Goal: Task Accomplishment & Management: Use online tool/utility

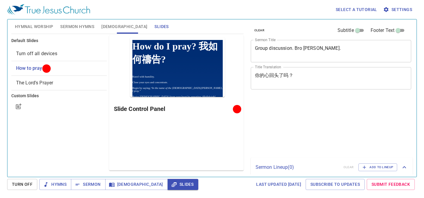
click at [0, 0] on textarea "你的心回头了吗？" at bounding box center [0, 0] width 0 height 0
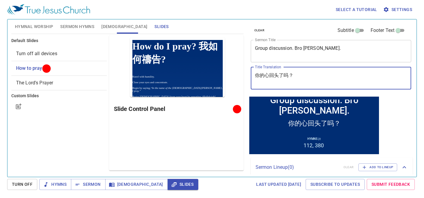
click at [0, 0] on textarea "你的心回头了吗？" at bounding box center [0, 0] width 0 height 0
click at [235, 75] on div "Hymnal Worship Sermon Hymns Bible Slides Hymn search Hymn search clear Audio Pl…" at bounding box center [212, 96] width 406 height 158
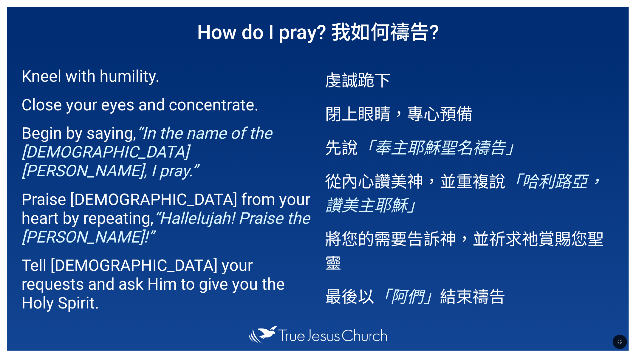
click at [159, 86] on span "Kneel with humility. Close your eyes and concentrate. Begin by saying, “In the …" at bounding box center [166, 213] width 290 height 312
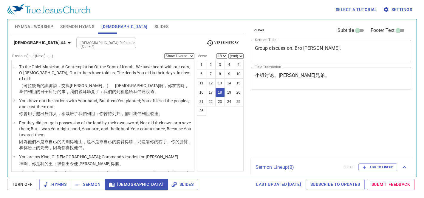
select select "18"
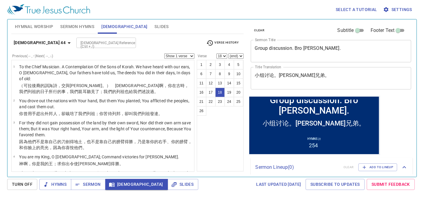
scroll to position [294, 0]
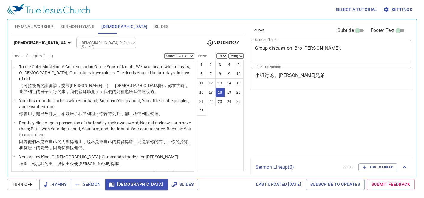
select select "18"
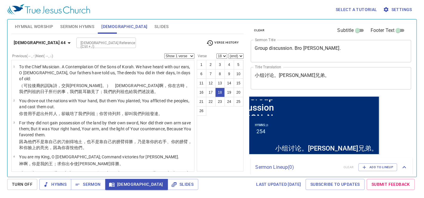
scroll to position [294, 0]
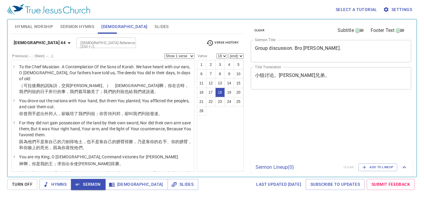
select select "18"
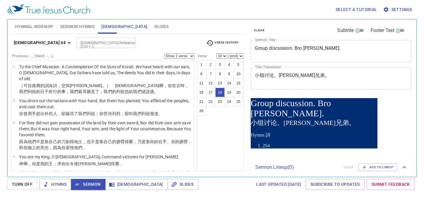
click at [81, 40] on input "[DEMOGRAPHIC_DATA] Reference (Ctrl + /)" at bounding box center [101, 42] width 46 height 7
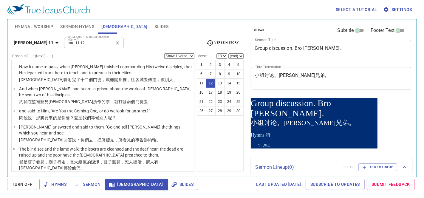
type input "Mat 11:12"
select select "12"
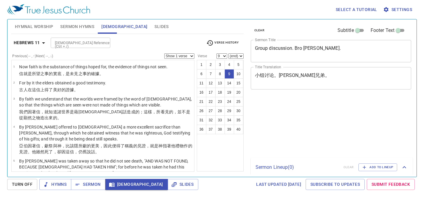
select select "9"
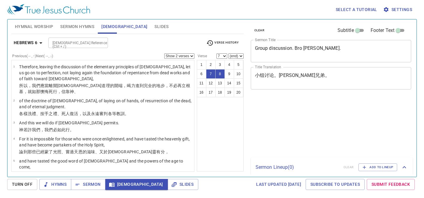
select select "2"
select select "7"
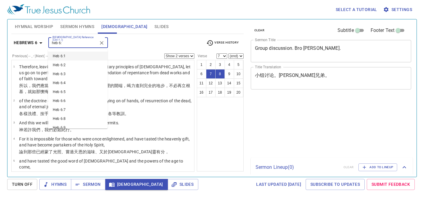
select select "2"
select select "7"
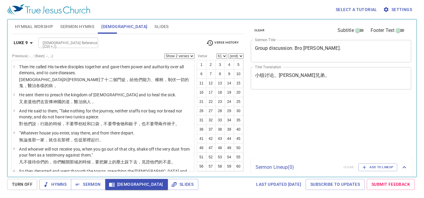
select select "2"
select select "61"
